Goal: Task Accomplishment & Management: Use online tool/utility

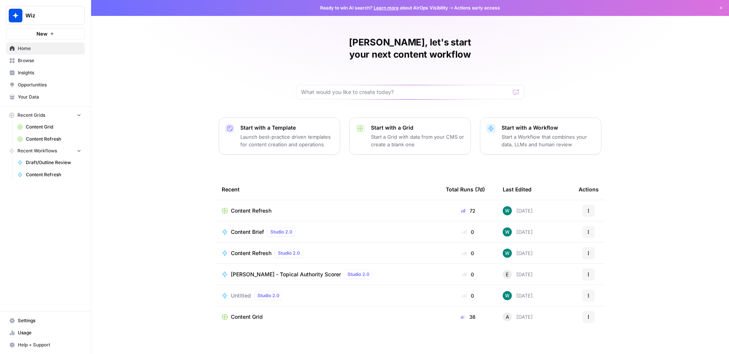
click at [261, 207] on span "Content Refresh" at bounding box center [251, 211] width 41 height 8
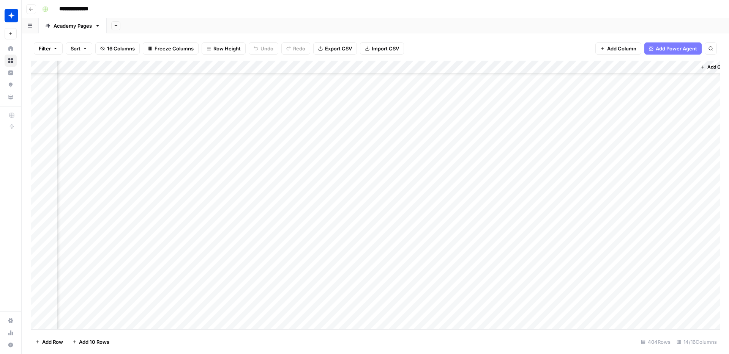
scroll to position [4968, 513]
click at [591, 247] on div "Add Column" at bounding box center [375, 195] width 689 height 269
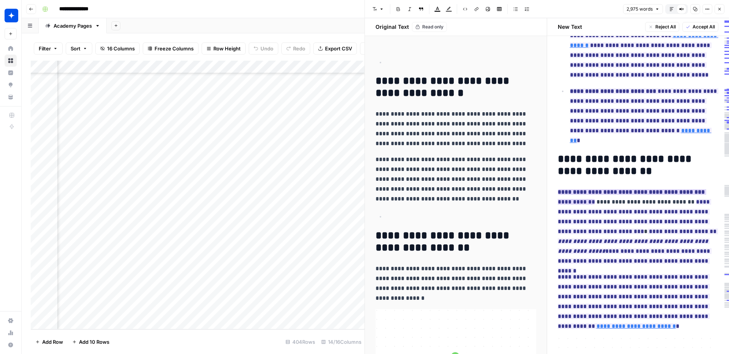
scroll to position [608, 0]
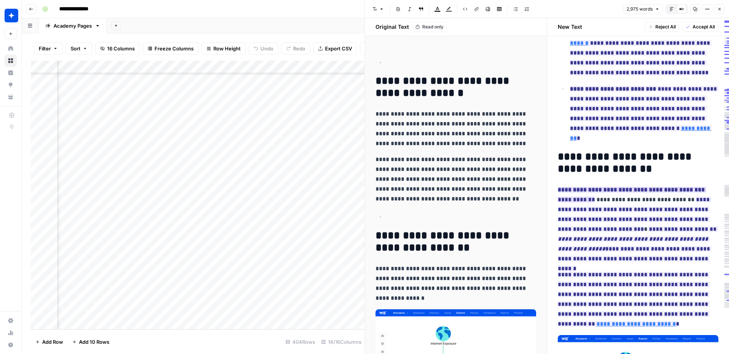
click at [643, 187] on strong "**********" at bounding box center [630, 190] width 147 height 6
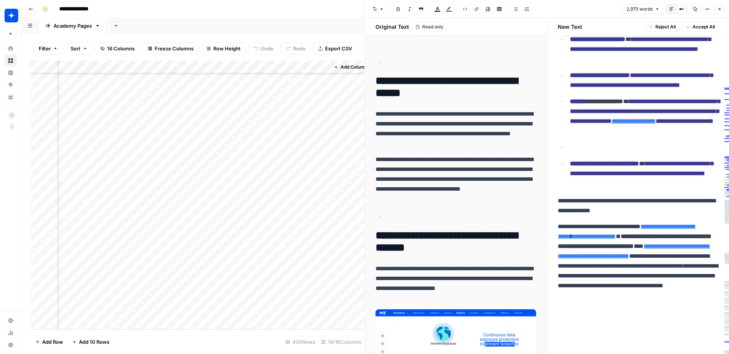
scroll to position [4968, 868]
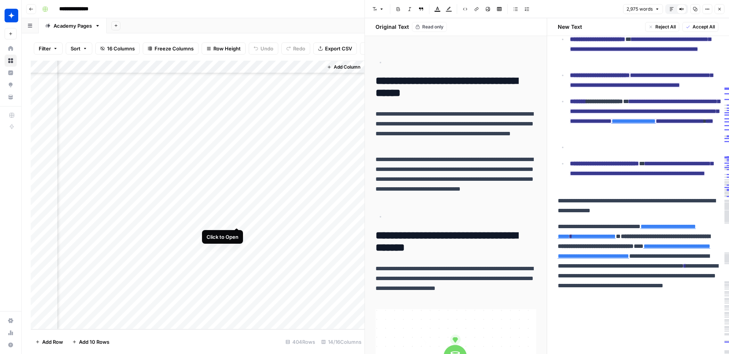
click at [235, 220] on div "Add Column" at bounding box center [198, 195] width 334 height 269
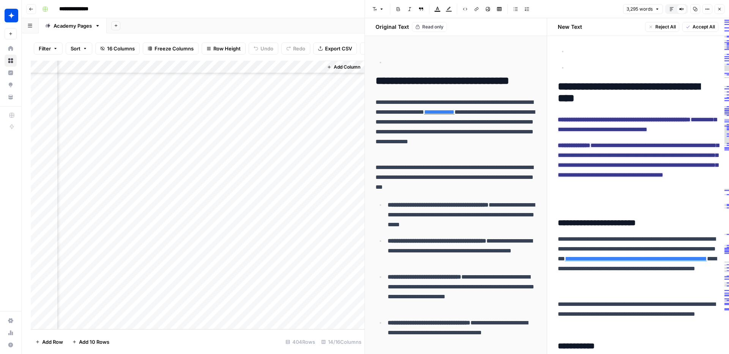
scroll to position [917, 0]
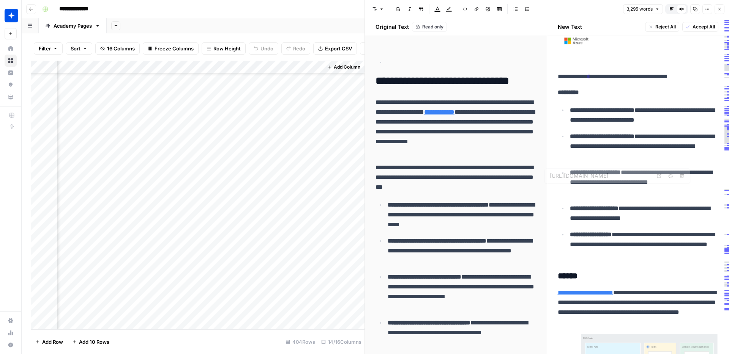
type input "[URL][DOMAIN_NAME]"
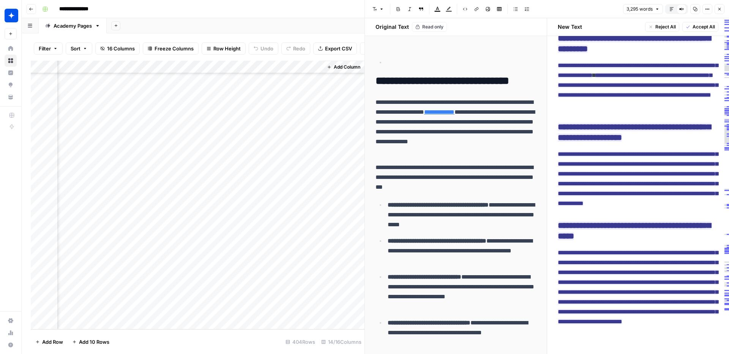
scroll to position [6490, 0]
click at [227, 207] on div "Add Column" at bounding box center [198, 195] width 334 height 269
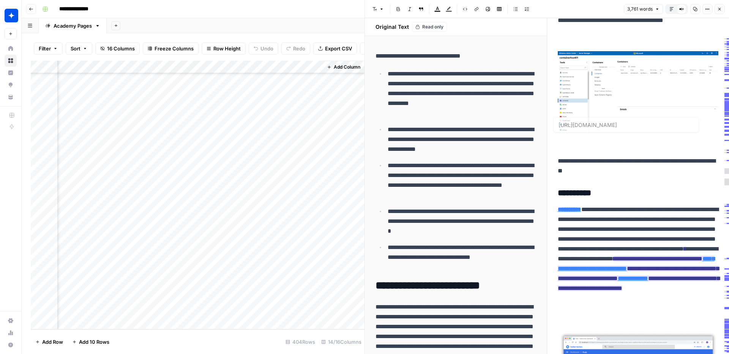
type input "[URL][DOMAIN_NAME]"
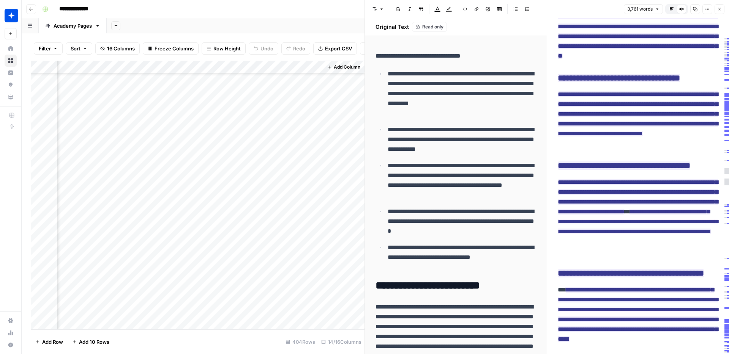
scroll to position [6434, 0]
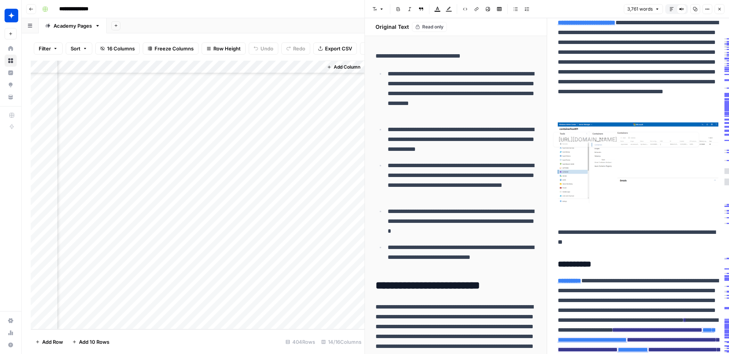
type input "[URL][DOMAIN_NAME]"
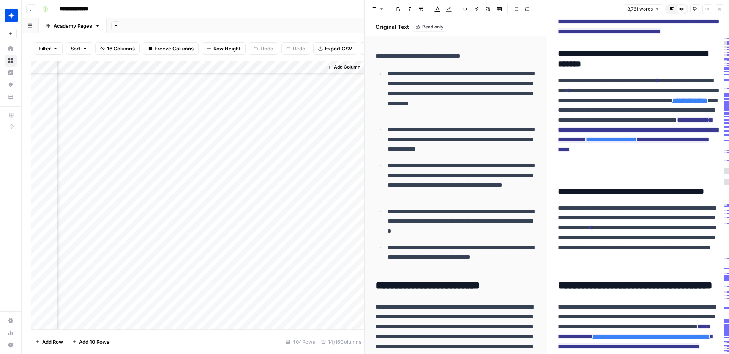
scroll to position [3481, 0]
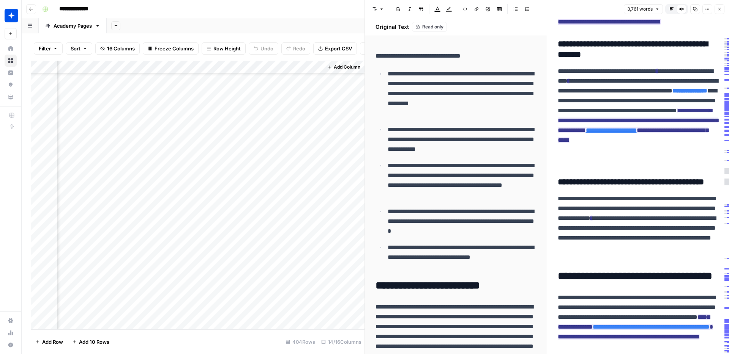
drag, startPoint x: 643, startPoint y: 215, endPoint x: 656, endPoint y: 216, distance: 12.5
click at [643, 25] on ins "**********" at bounding box center [637, 6] width 160 height 35
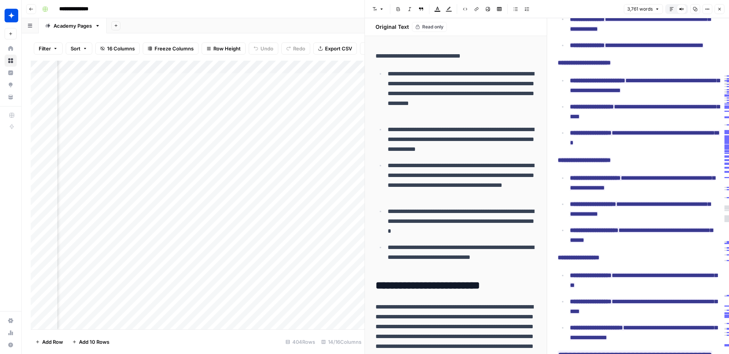
scroll to position [0, 868]
